Goal: Register for event/course

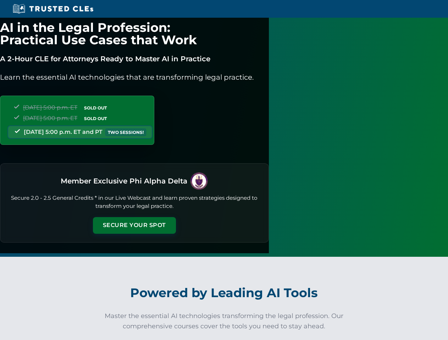
click at [176, 218] on button "Secure Your Spot" at bounding box center [134, 225] width 83 height 16
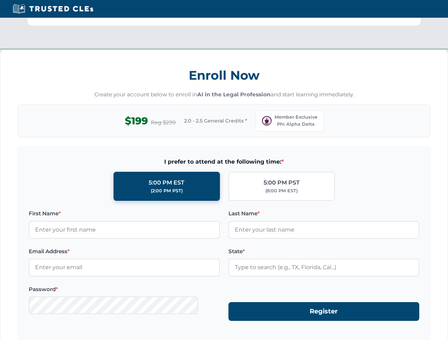
click at [201, 337] on div "Enroll Now Create your account below to enroll in AI in the Legal Profession an…" at bounding box center [224, 221] width 448 height 342
